Goal: Information Seeking & Learning: Learn about a topic

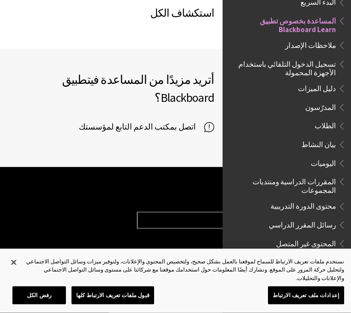
scroll to position [684, 0]
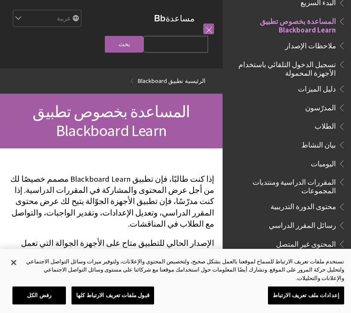
scroll to position [684, 0]
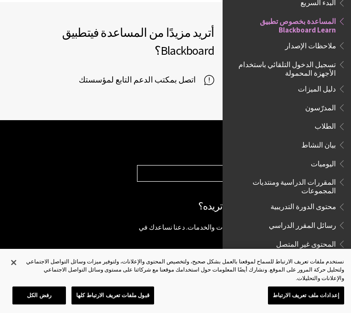
click at [206, 27] on div "أتريد مزيدًا من المساعدة في تطبيق Blackboard ؟ اتصل بمكتب الدعم التابع لمؤسستك" at bounding box center [111, 61] width 205 height 75
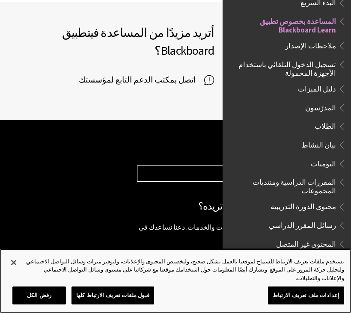
click at [10, 272] on button "إغلاق" at bounding box center [13, 262] width 19 height 19
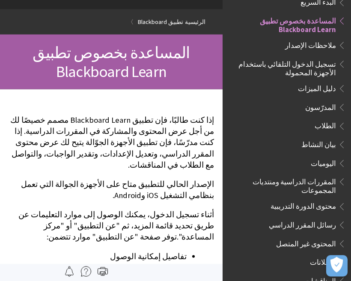
scroll to position [57, 0]
